Goal: Complete application form

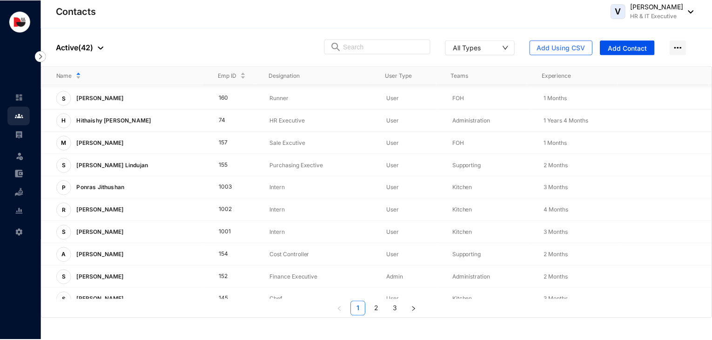
scroll to position [160, 0]
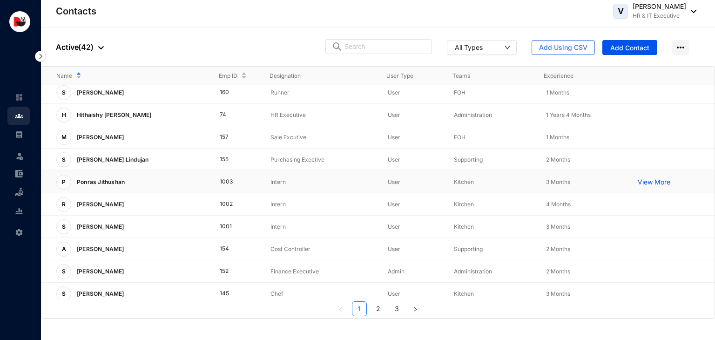
click at [275, 181] on p "Intern" at bounding box center [321, 181] width 102 height 9
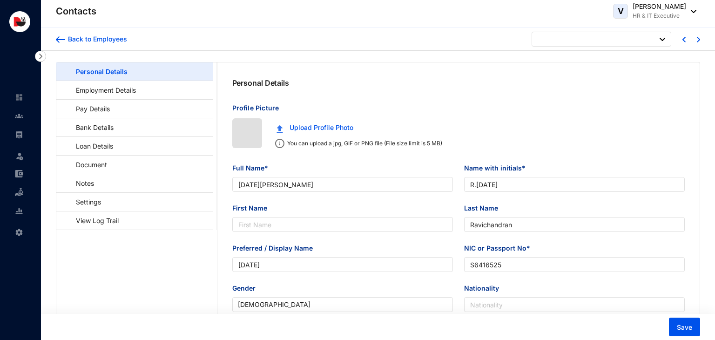
type input "[DATE]"
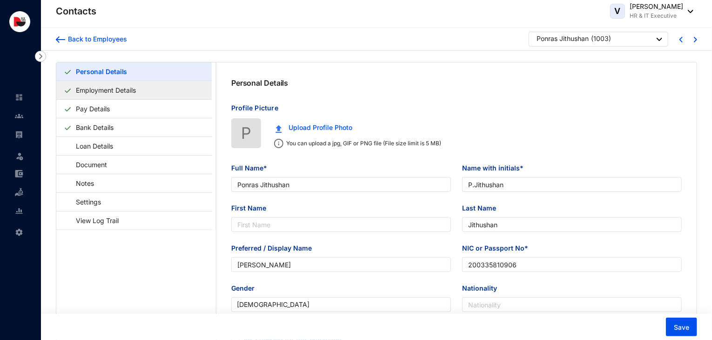
type input "Ponras Jithushan"
type input "P.Jithushan"
type input "Jithushan"
type input "[PERSON_NAME]"
type input "200335810906"
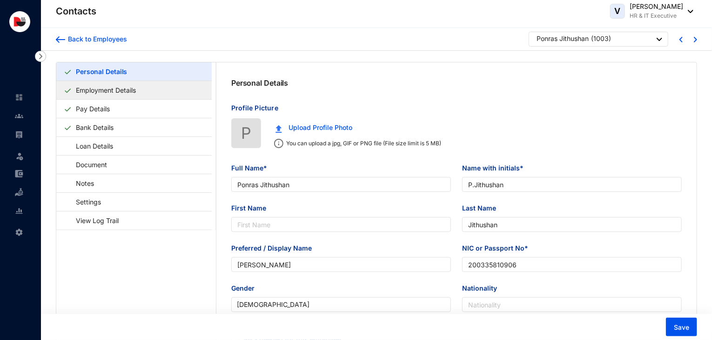
checkbox input "false"
type input "762758770"
type input "[STREET_ADDRESS]."
type input "[DATE]"
click at [125, 91] on link "Employment Details" at bounding box center [105, 90] width 67 height 19
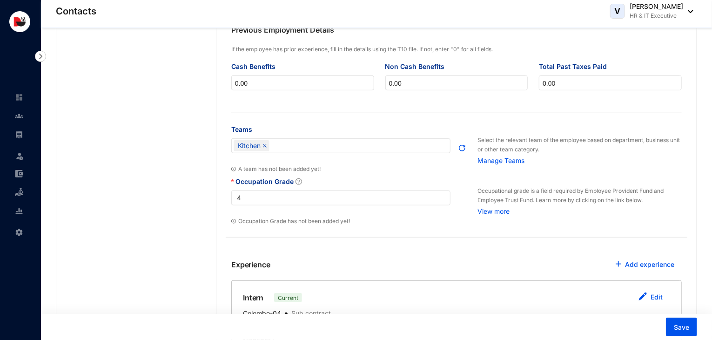
scroll to position [350, 0]
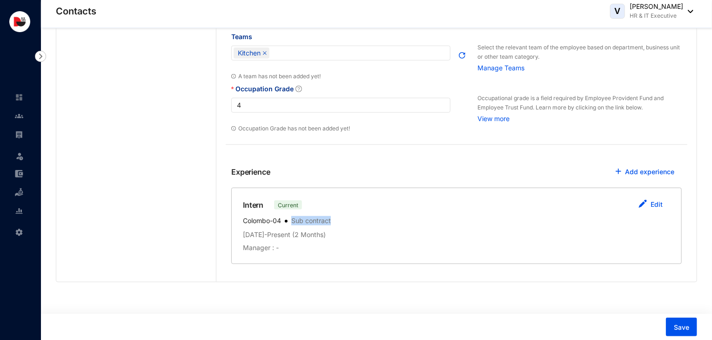
drag, startPoint x: 293, startPoint y: 220, endPoint x: 331, endPoint y: 221, distance: 38.2
click at [331, 221] on p "Sub contract" at bounding box center [309, 221] width 43 height 10
copy p "Sub contract"
